Goal: Task Accomplishment & Management: Manage account settings

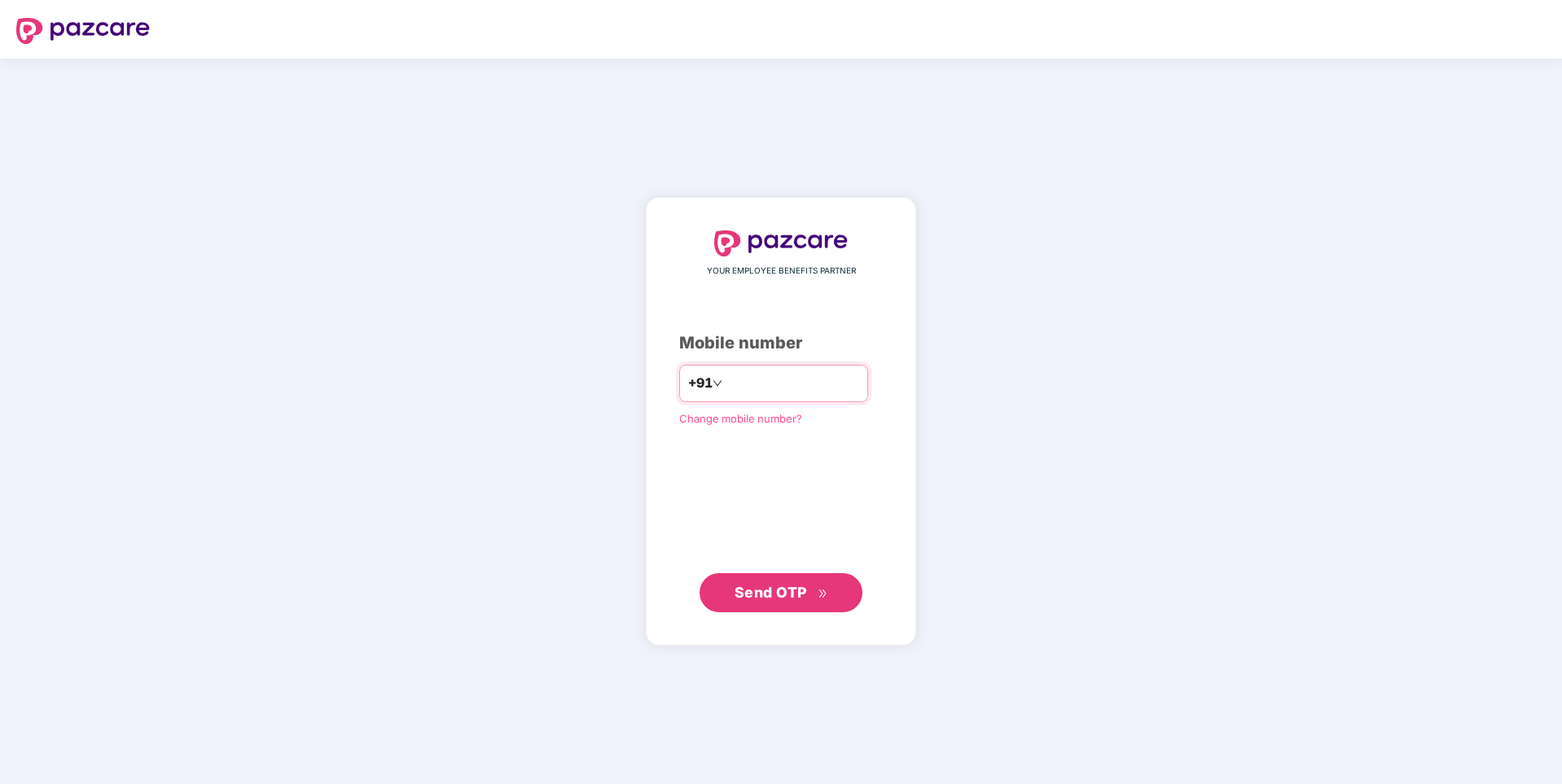
click at [759, 377] on input "number" at bounding box center [793, 383] width 134 height 26
type input "**********"
click at [733, 587] on button "Send OTP" at bounding box center [781, 591] width 163 height 39
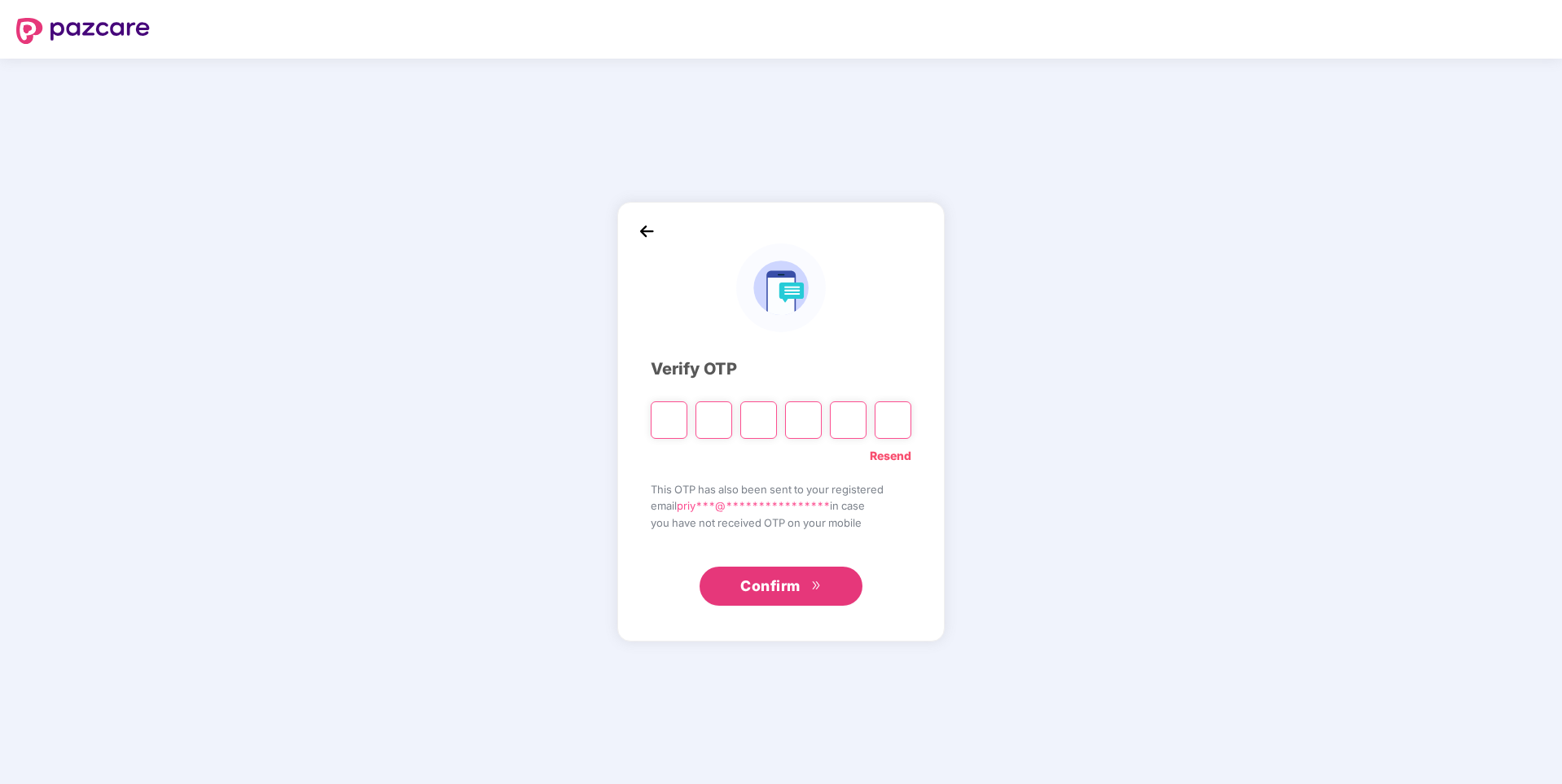
type input "*"
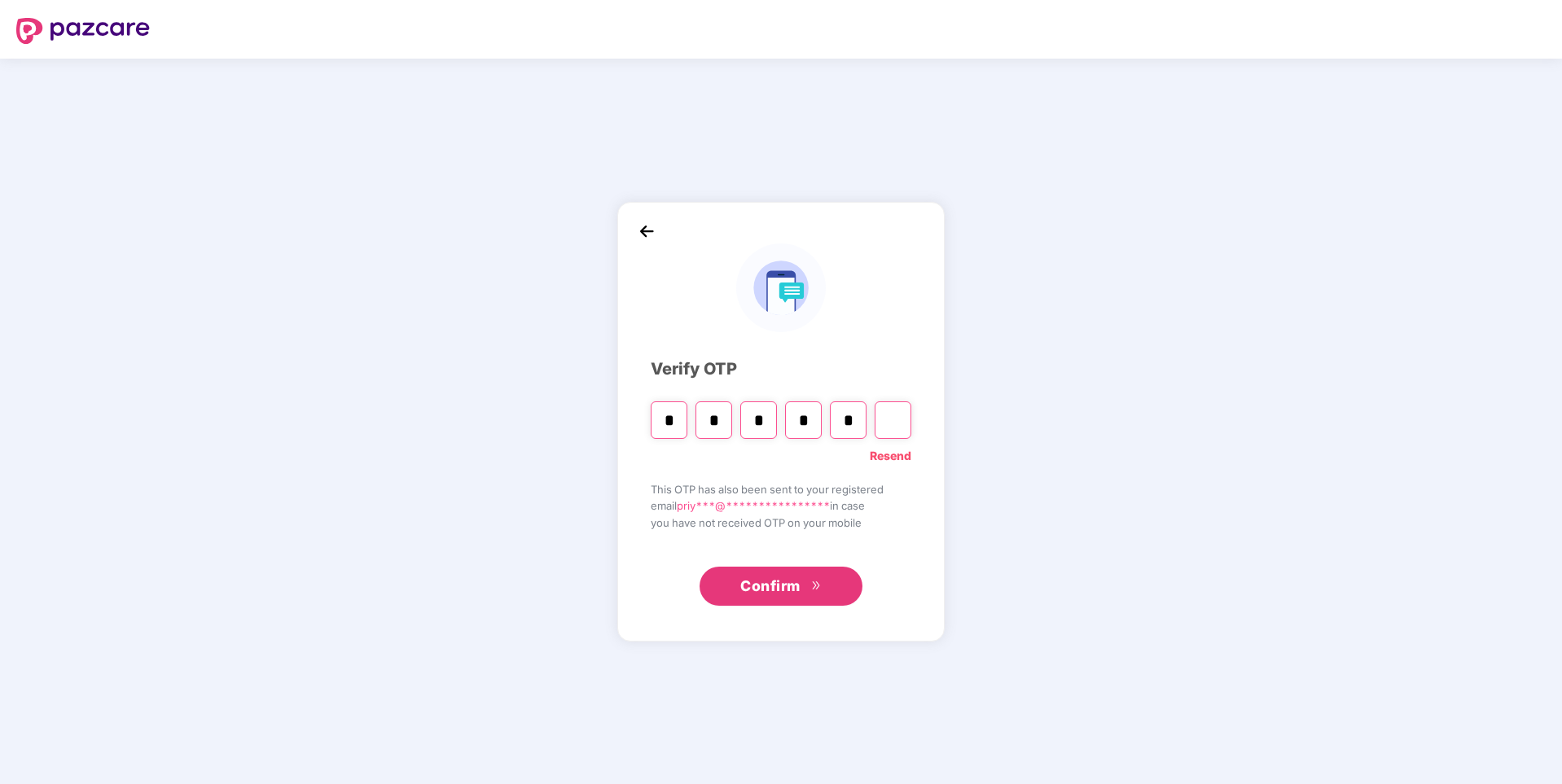
type input "*"
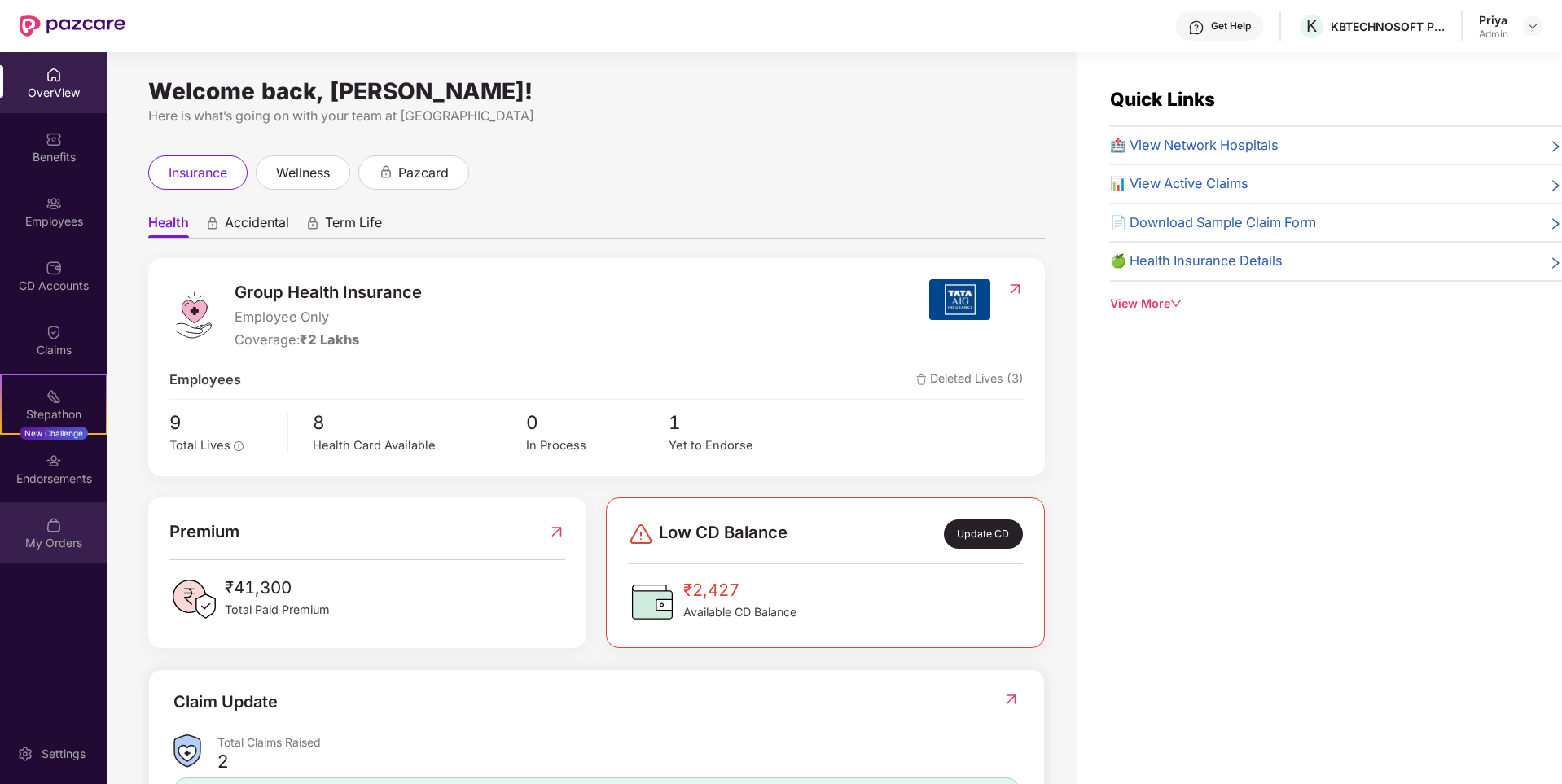
click at [51, 537] on div "My Orders" at bounding box center [53, 543] width 108 height 17
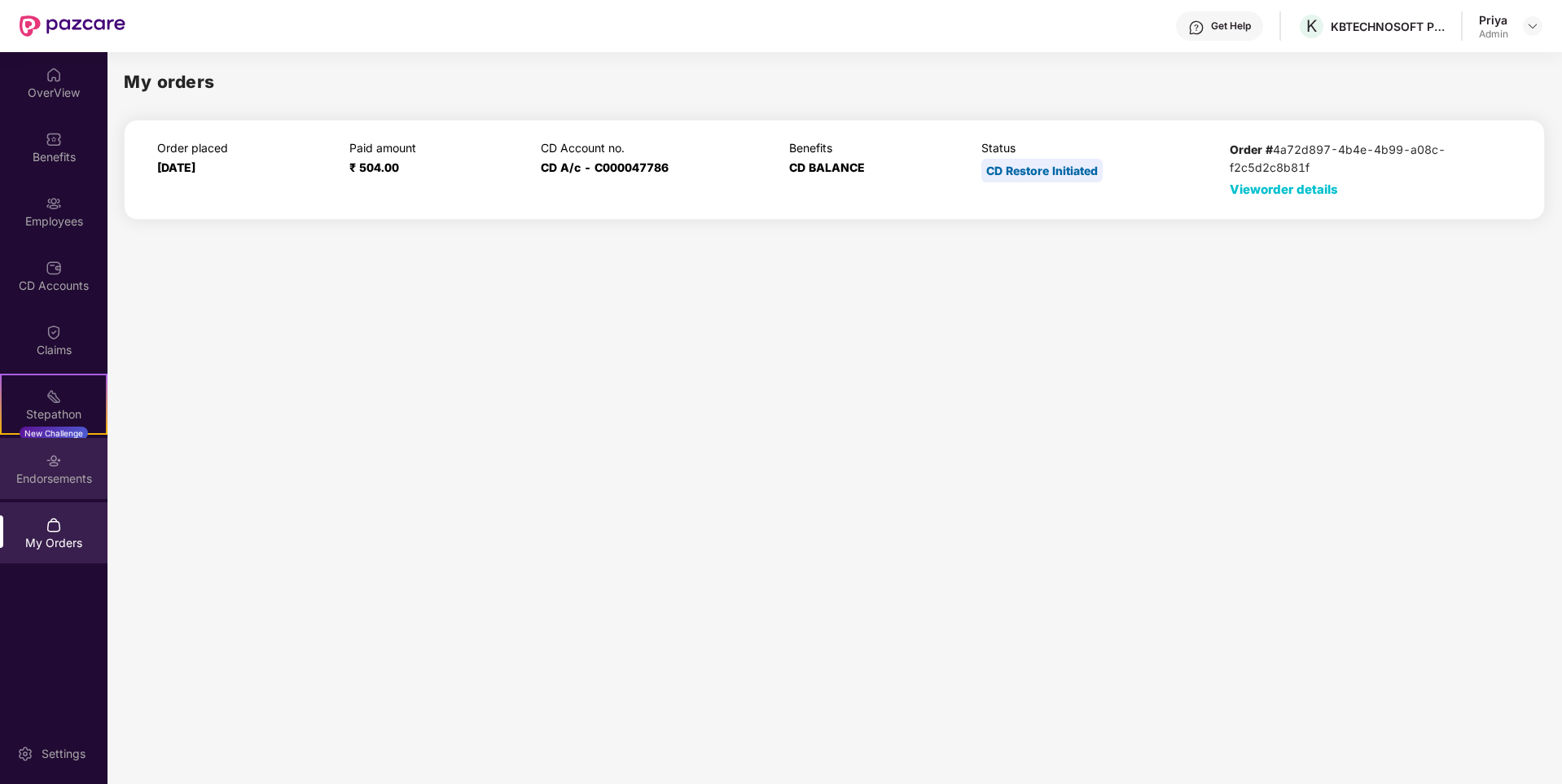
click at [48, 488] on div "Endorsements" at bounding box center [53, 468] width 108 height 61
